Goal: Information Seeking & Learning: Learn about a topic

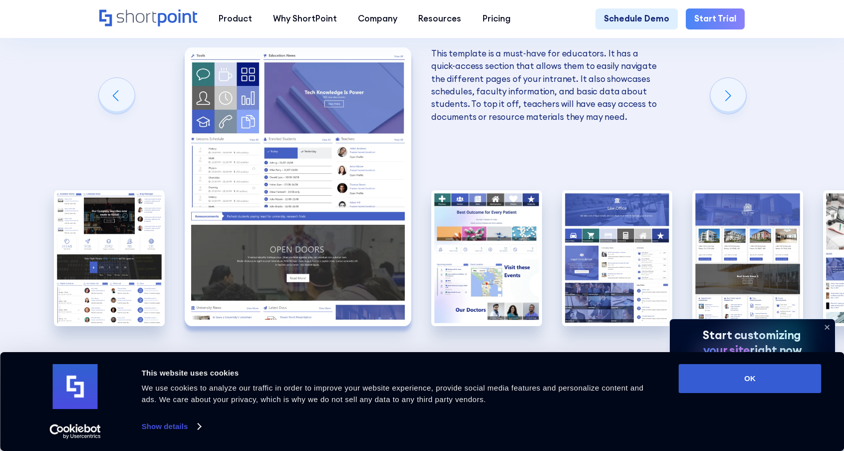
scroll to position [1847, 0]
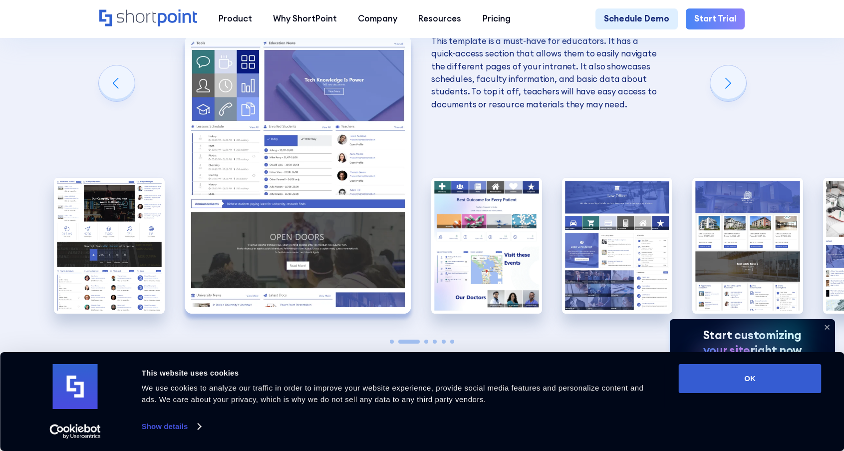
click at [424, 292] on div "This design template is a great example of a transportation intranet. It contai…" at bounding box center [422, 173] width 111 height 347
click at [426, 339] on span "Go to slide 3" at bounding box center [426, 341] width 4 height 4
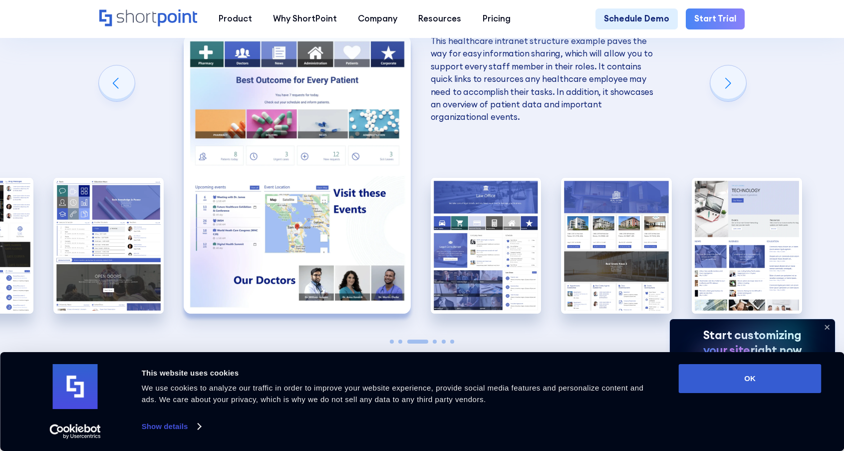
click at [434, 339] on span "Go to slide 4" at bounding box center [435, 341] width 4 height 4
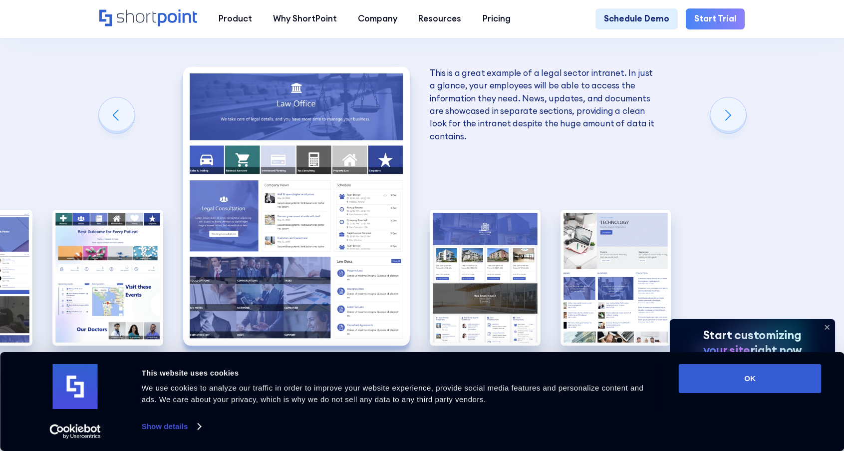
scroll to position [1797, 0]
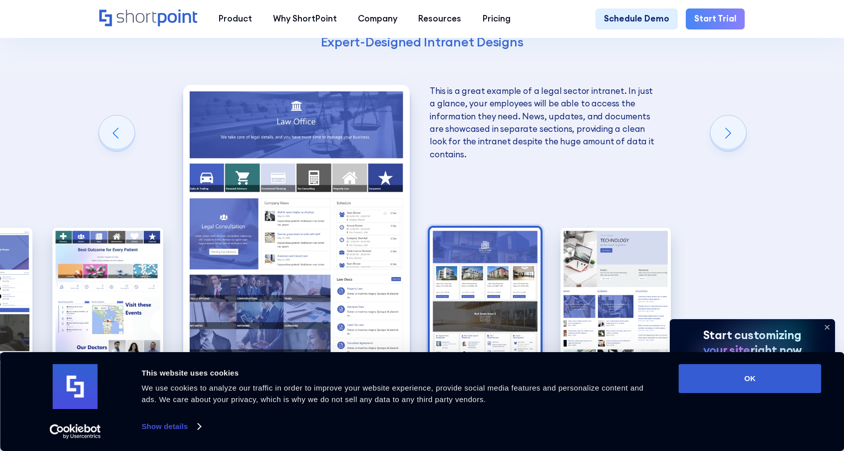
click at [533, 240] on img "5 / 6" at bounding box center [485, 296] width 111 height 136
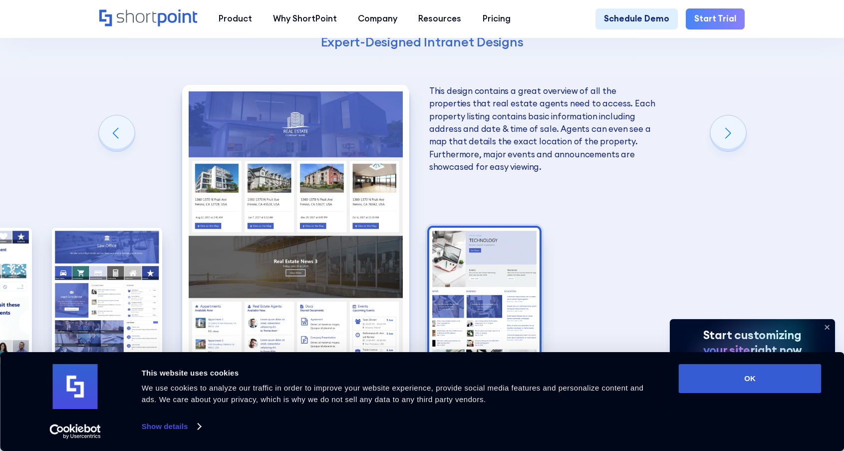
click at [517, 242] on img "6 / 6" at bounding box center [484, 296] width 111 height 136
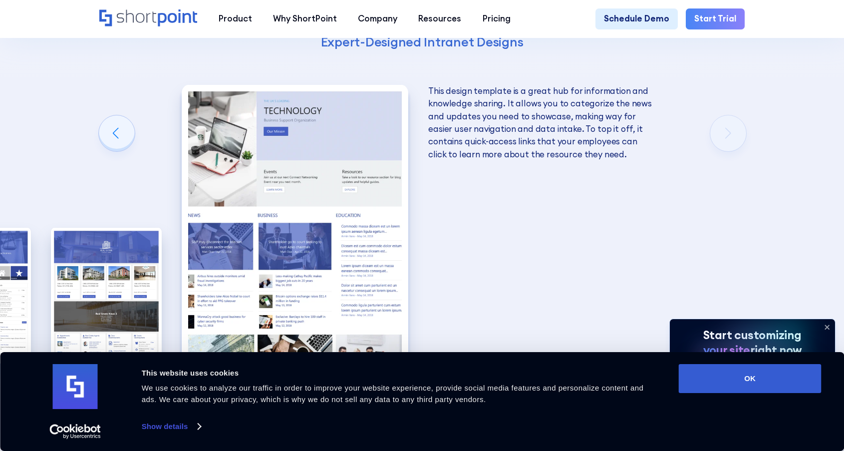
click at [394, 389] on div at bounding box center [422, 391] width 111 height 4
click at [391, 389] on span "Go to slide 1" at bounding box center [392, 391] width 4 height 4
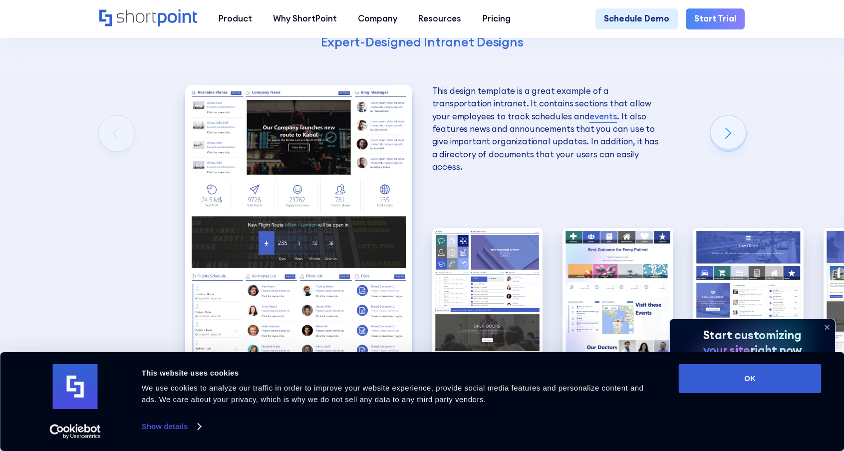
click at [418, 389] on span "Go to slide 2" at bounding box center [418, 391] width 4 height 4
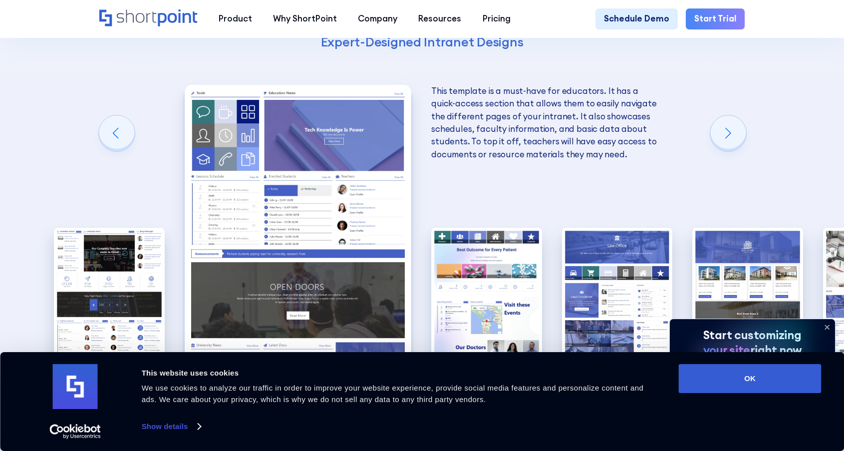
click at [425, 389] on span "Go to slide 3" at bounding box center [426, 391] width 4 height 4
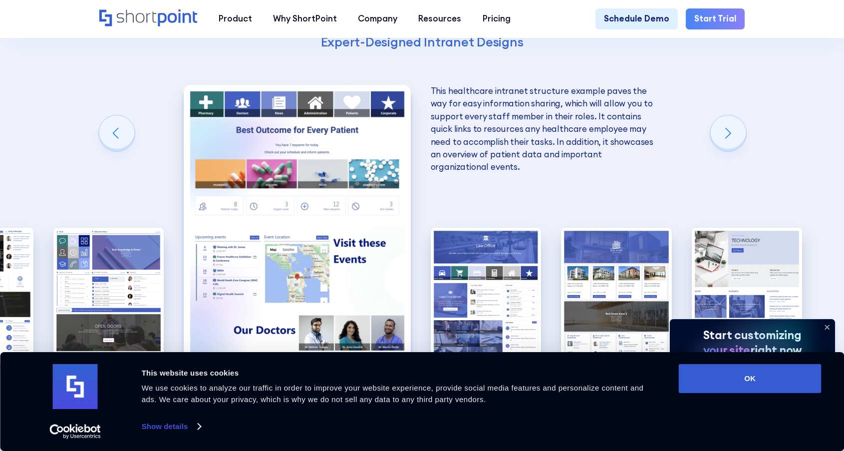
click at [435, 389] on span "Go to slide 4" at bounding box center [435, 391] width 4 height 4
